Goal: Manage account settings

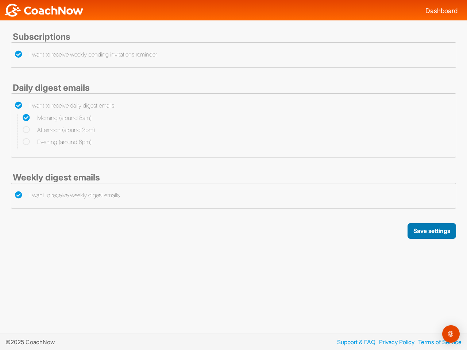
click at [431, 231] on button "Save settings" at bounding box center [432, 231] width 49 height 16
click at [451, 334] on img "Open Intercom Messenger" at bounding box center [451, 334] width 9 height 9
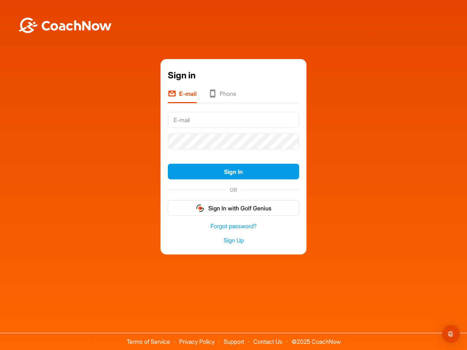
click at [234, 153] on form "Sign In OR Sign In with Golf Genius" at bounding box center [233, 162] width 131 height 107
click at [234, 172] on button "Sign In" at bounding box center [233, 172] width 131 height 16
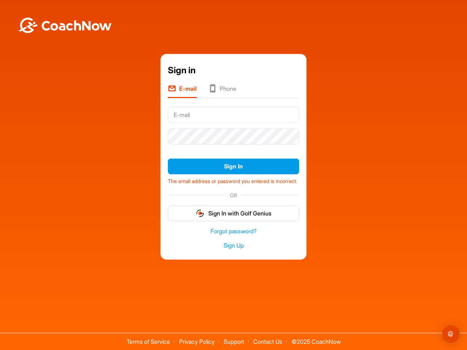
click at [234, 208] on form "Sign In The email address or password you entered is incorrect. OR Sign In with…" at bounding box center [233, 162] width 131 height 117
click at [451, 334] on div "Open Intercom Messenger" at bounding box center [451, 335] width 18 height 18
